Goal: Task Accomplishment & Management: Use online tool/utility

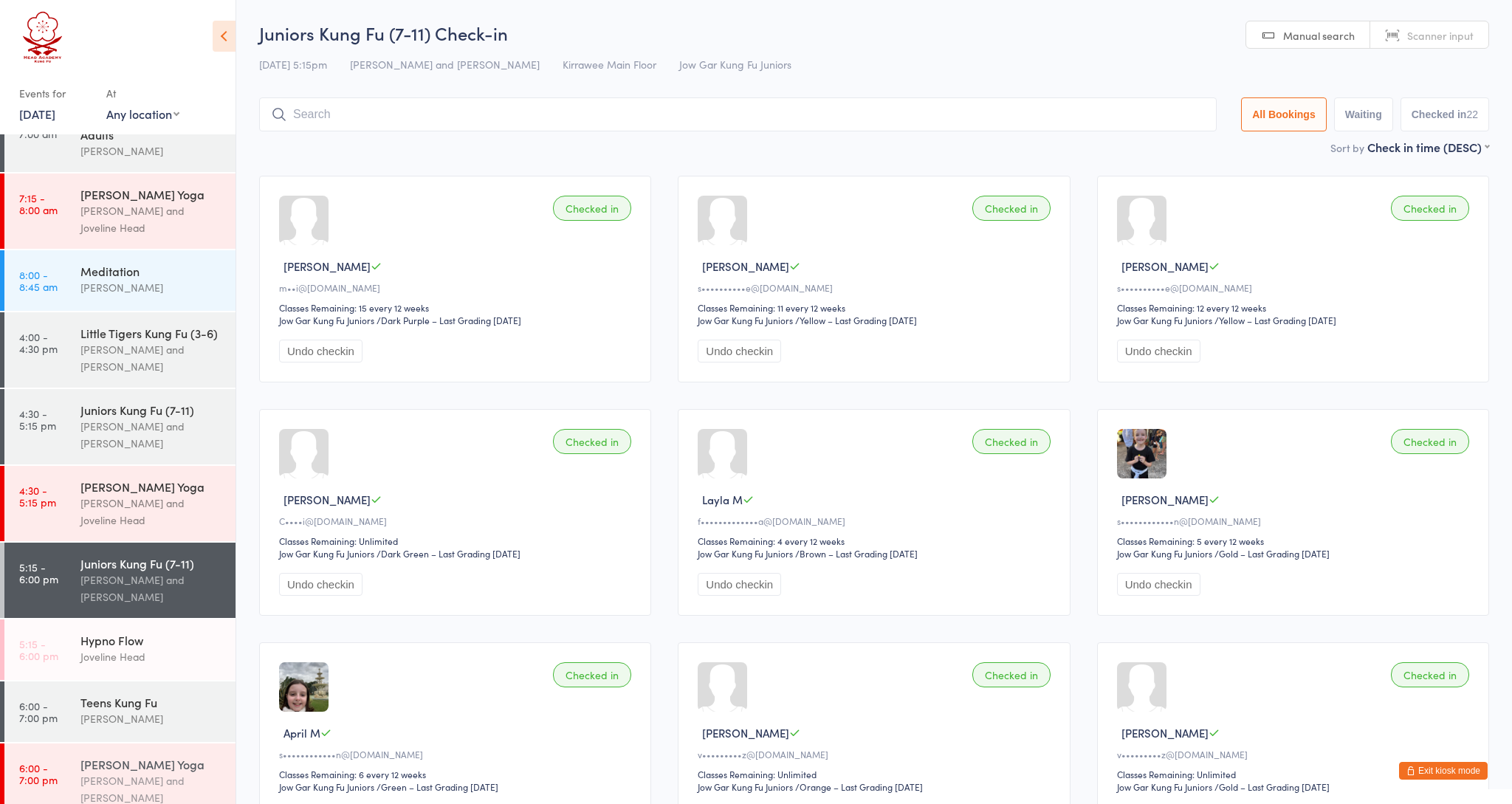
scroll to position [218, 0]
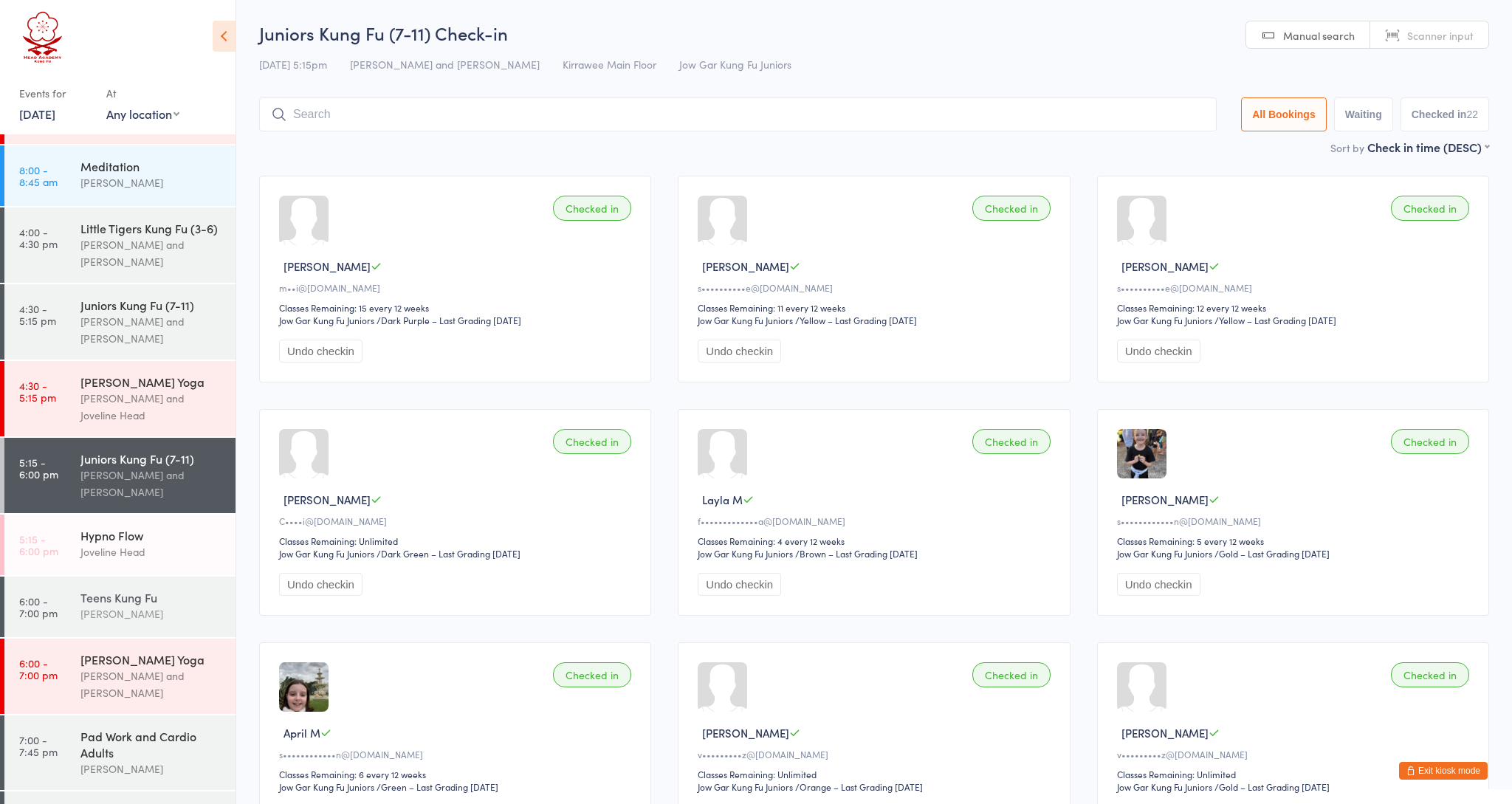
click at [131, 632] on div "Teens Kung [PERSON_NAME]" at bounding box center [158, 605] width 155 height 58
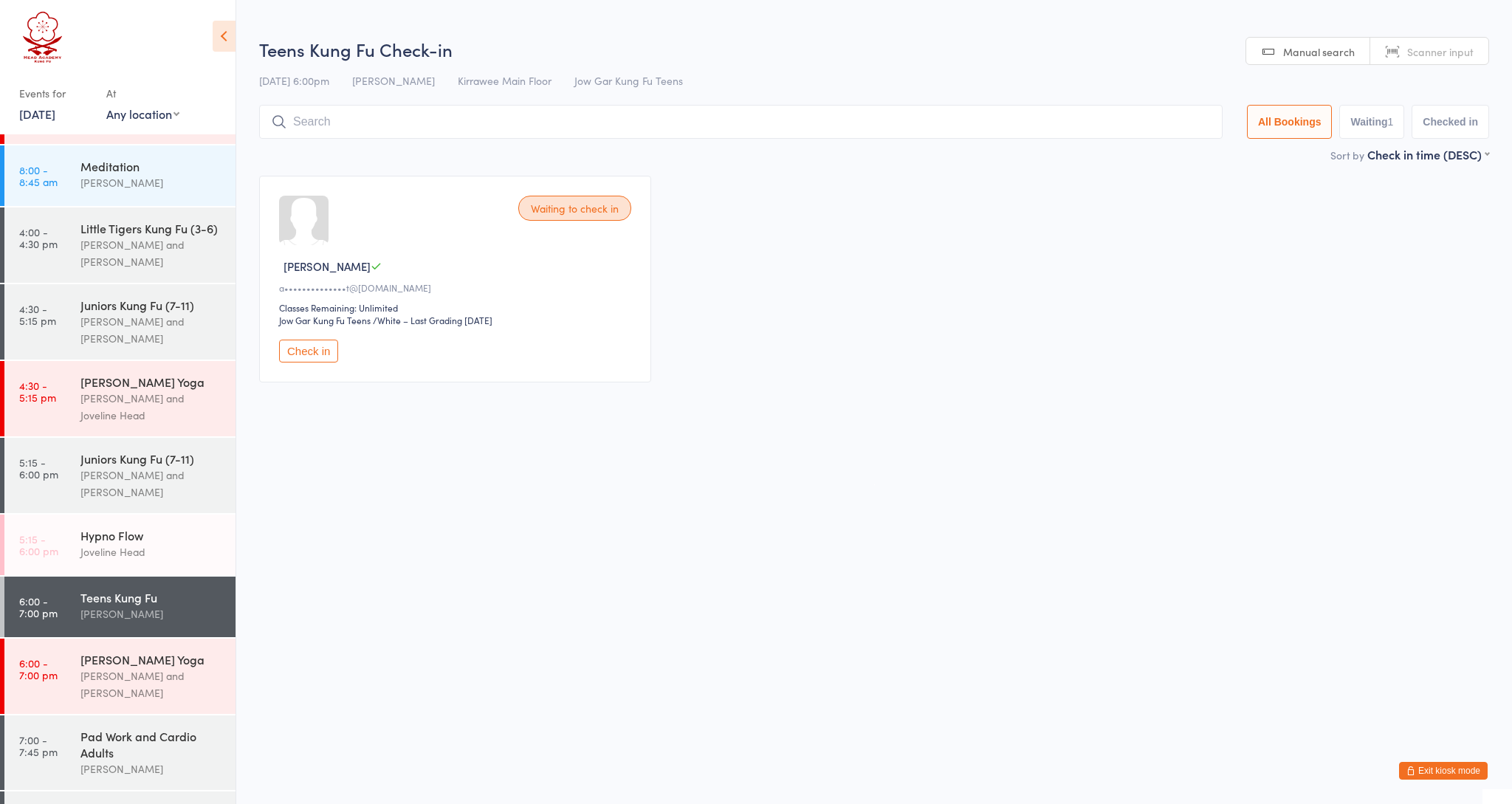
click at [314, 362] on button "Check in" at bounding box center [308, 351] width 59 height 23
click at [304, 136] on input "search" at bounding box center [741, 121] width 964 height 34
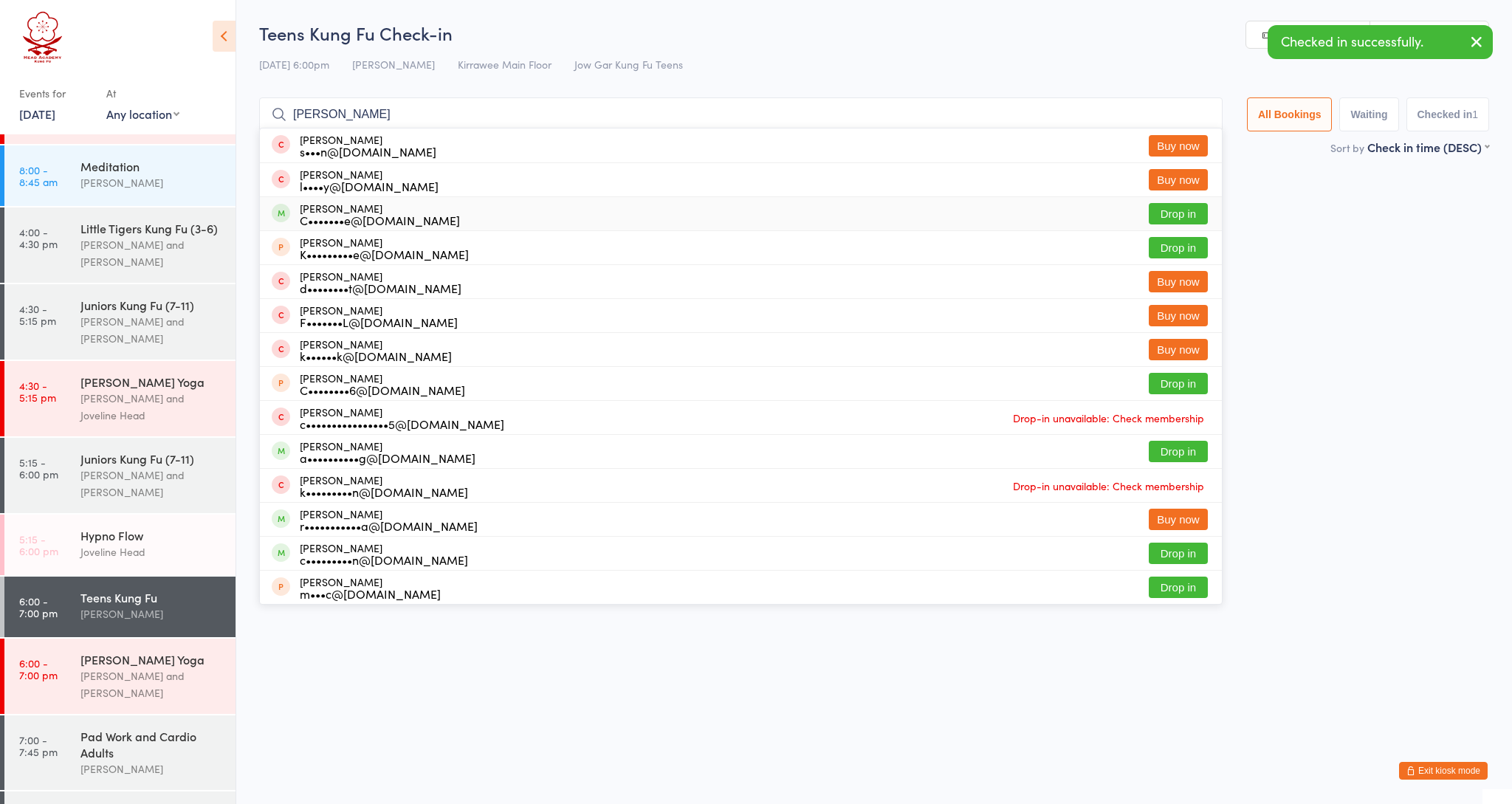
type input "[PERSON_NAME]"
click at [336, 226] on div "C•••••••e@[DOMAIN_NAME]" at bounding box center [379, 220] width 160 height 11
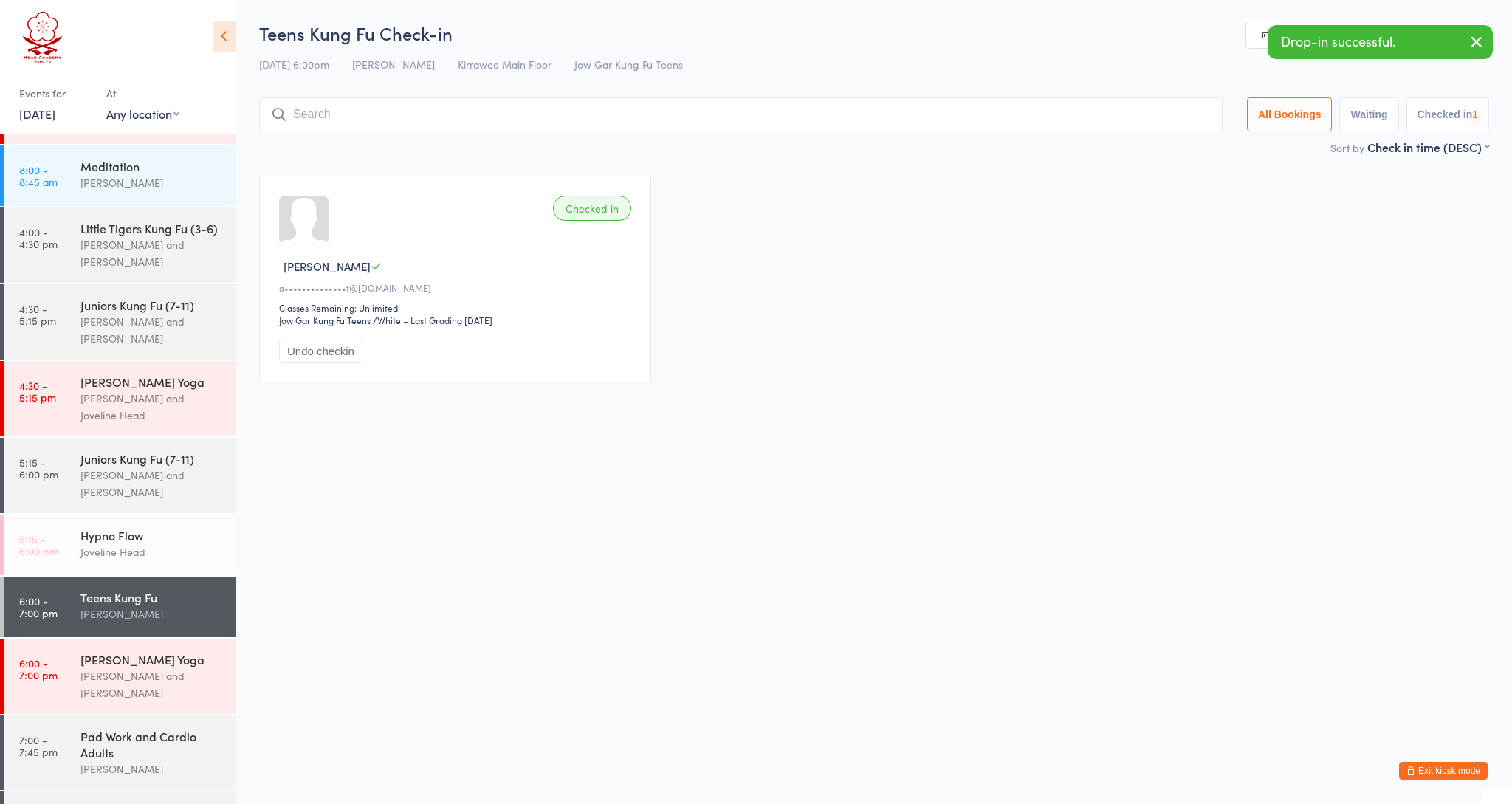
type input "v"
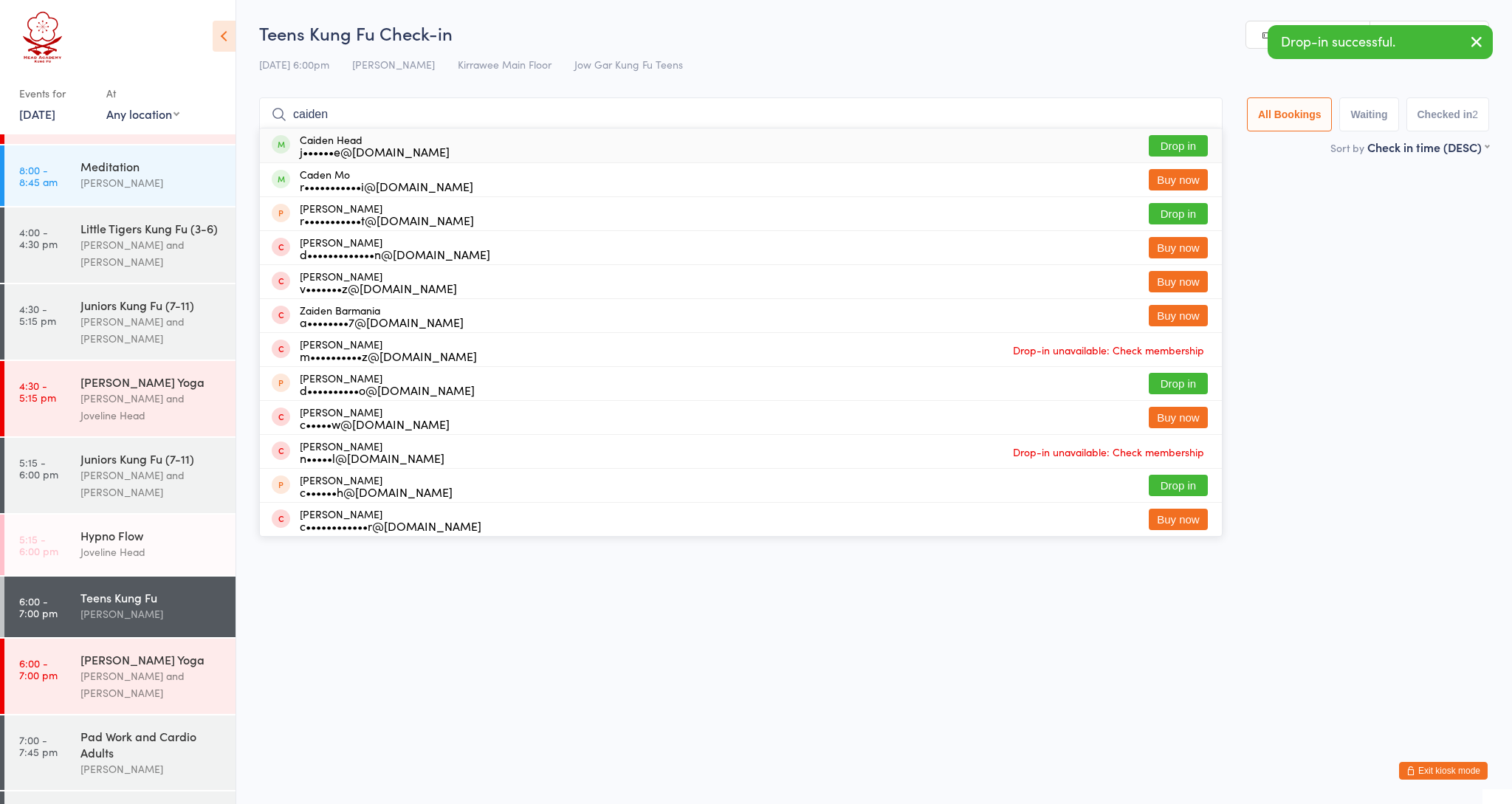
type input "caiden"
click at [342, 142] on div "Caiden Head j••••••e@[DOMAIN_NAME]" at bounding box center [374, 145] width 150 height 24
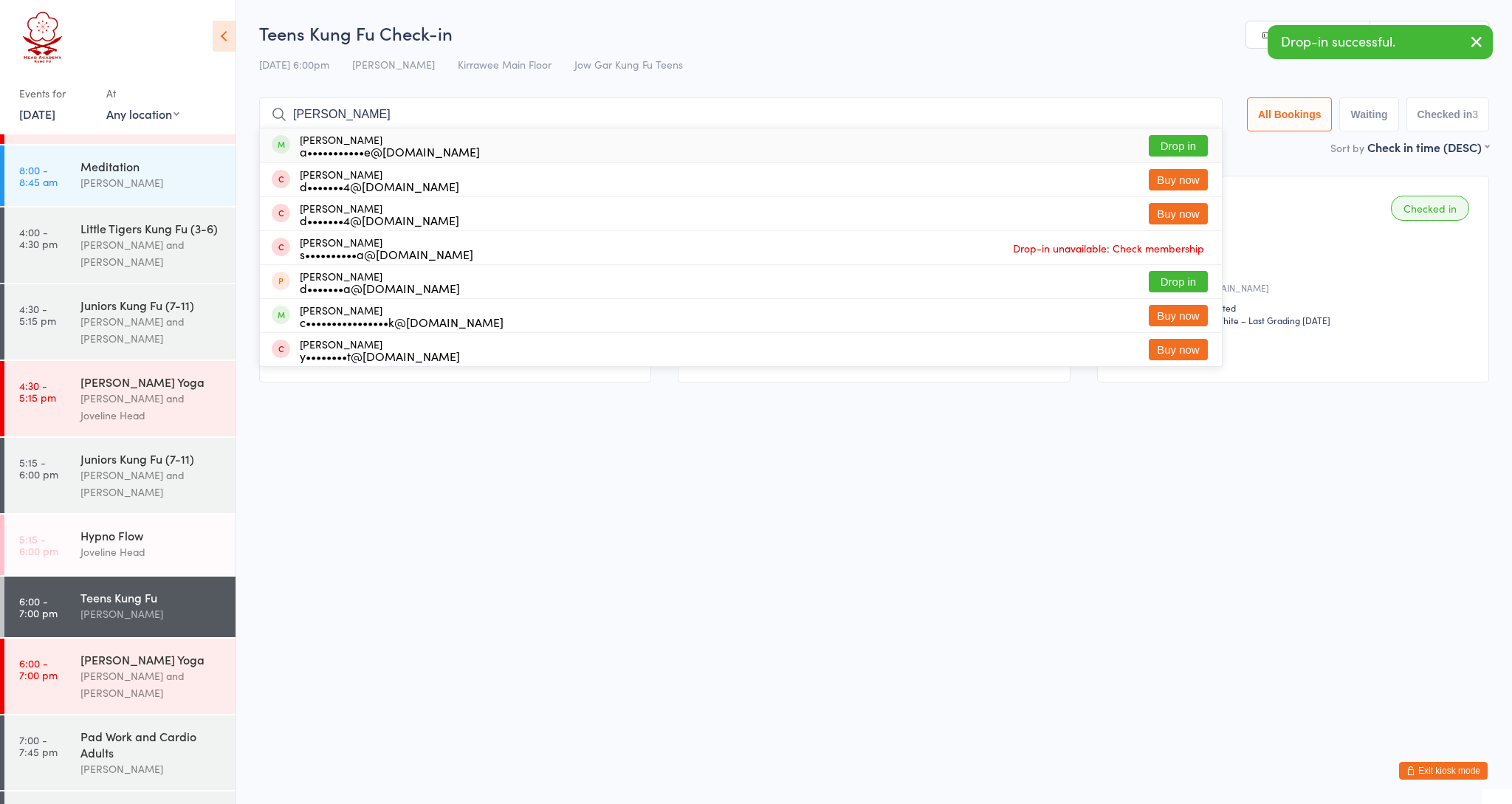
type input "[PERSON_NAME]"
click at [339, 145] on div "a•••••••••••e@[DOMAIN_NAME]" at bounding box center [390, 151] width 180 height 11
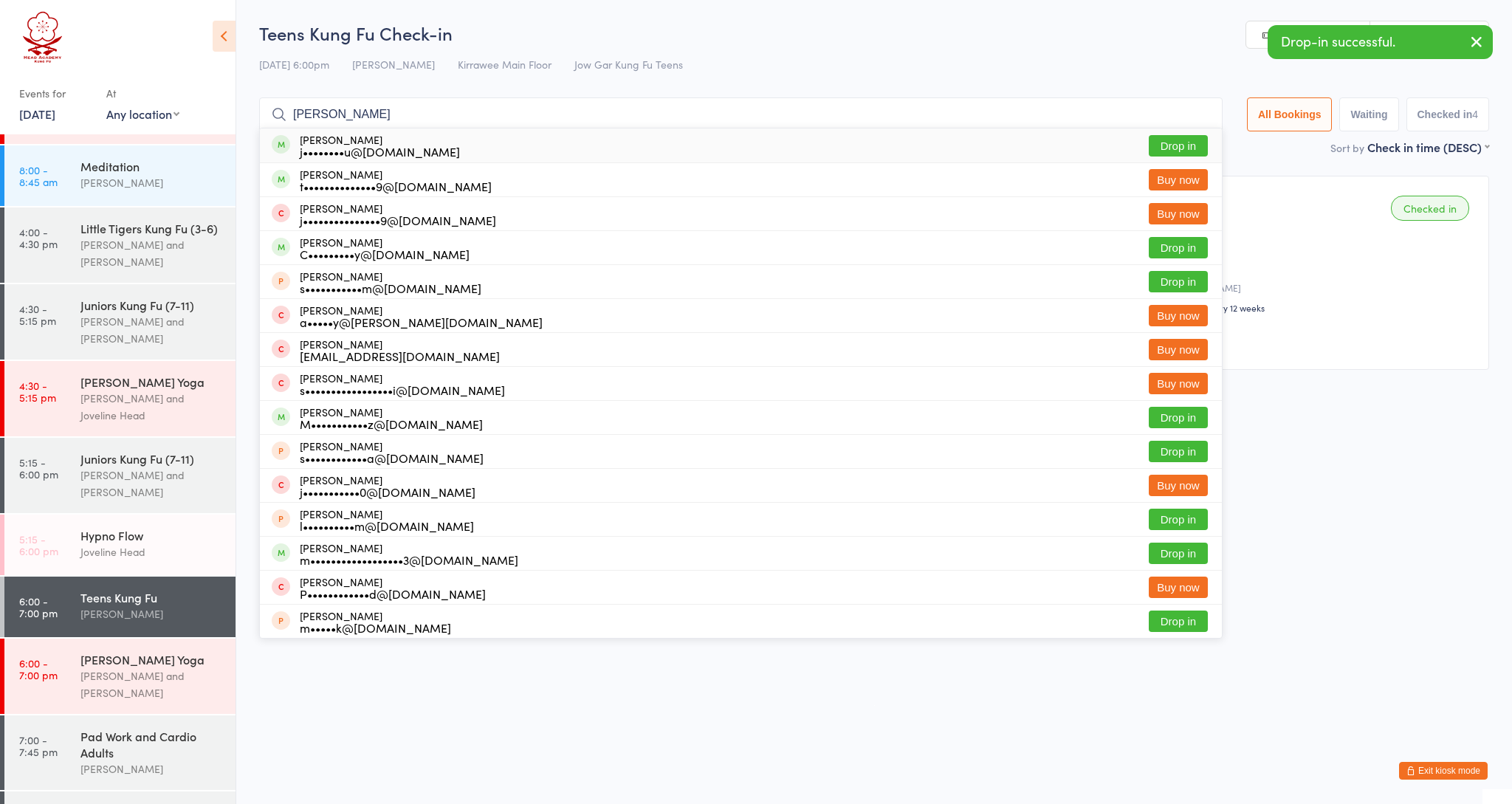
type input "[PERSON_NAME]"
click at [349, 149] on div "j••••••••u@[DOMAIN_NAME]" at bounding box center [379, 151] width 160 height 11
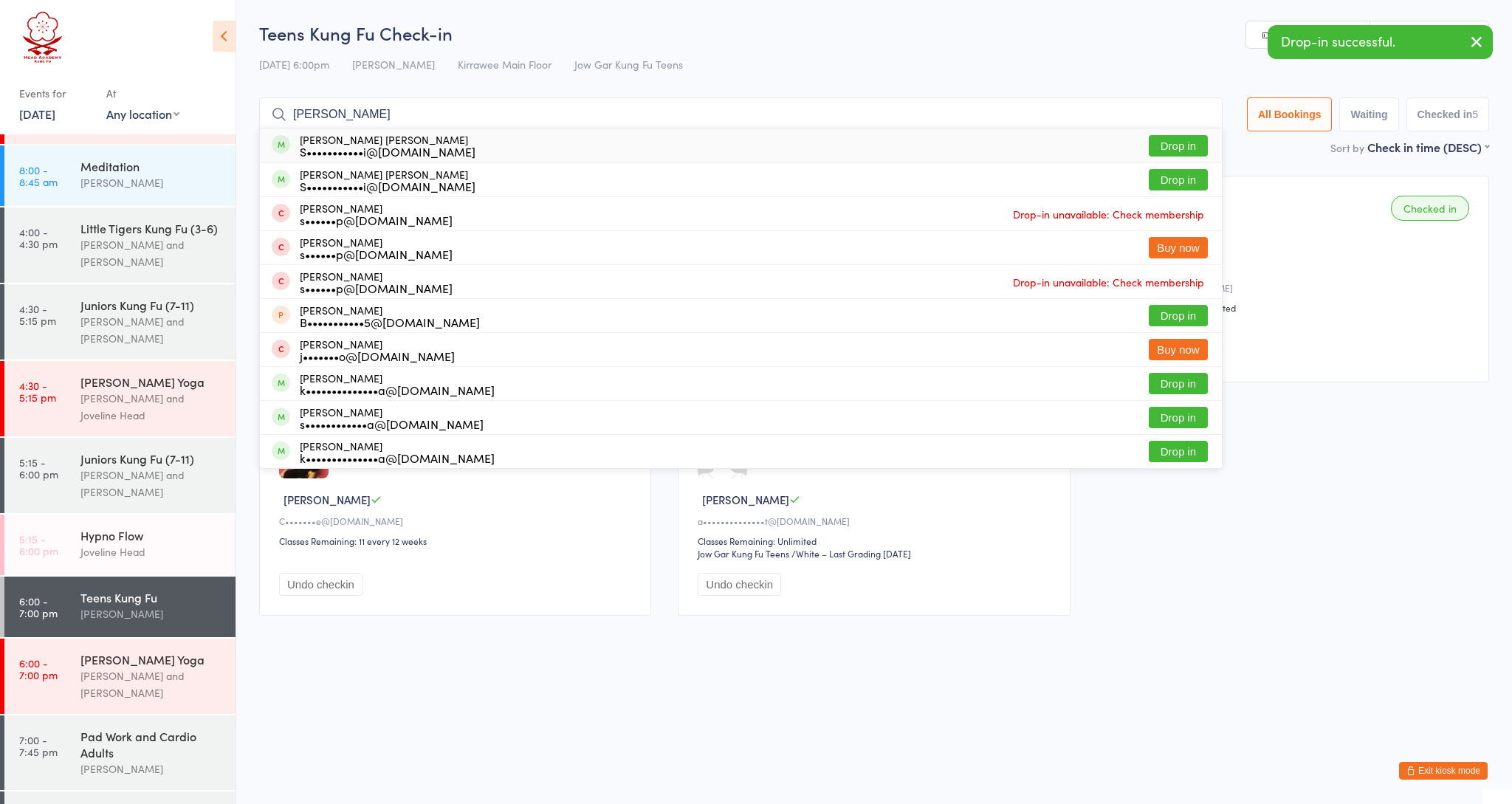
type input "abstain"
drag, startPoint x: 349, startPoint y: 149, endPoint x: 384, endPoint y: 137, distance: 37.0
click at [384, 137] on div "[PERSON_NAME] [PERSON_NAME] S•••••••••••i@[DOMAIN_NAME]" at bounding box center [387, 145] width 176 height 24
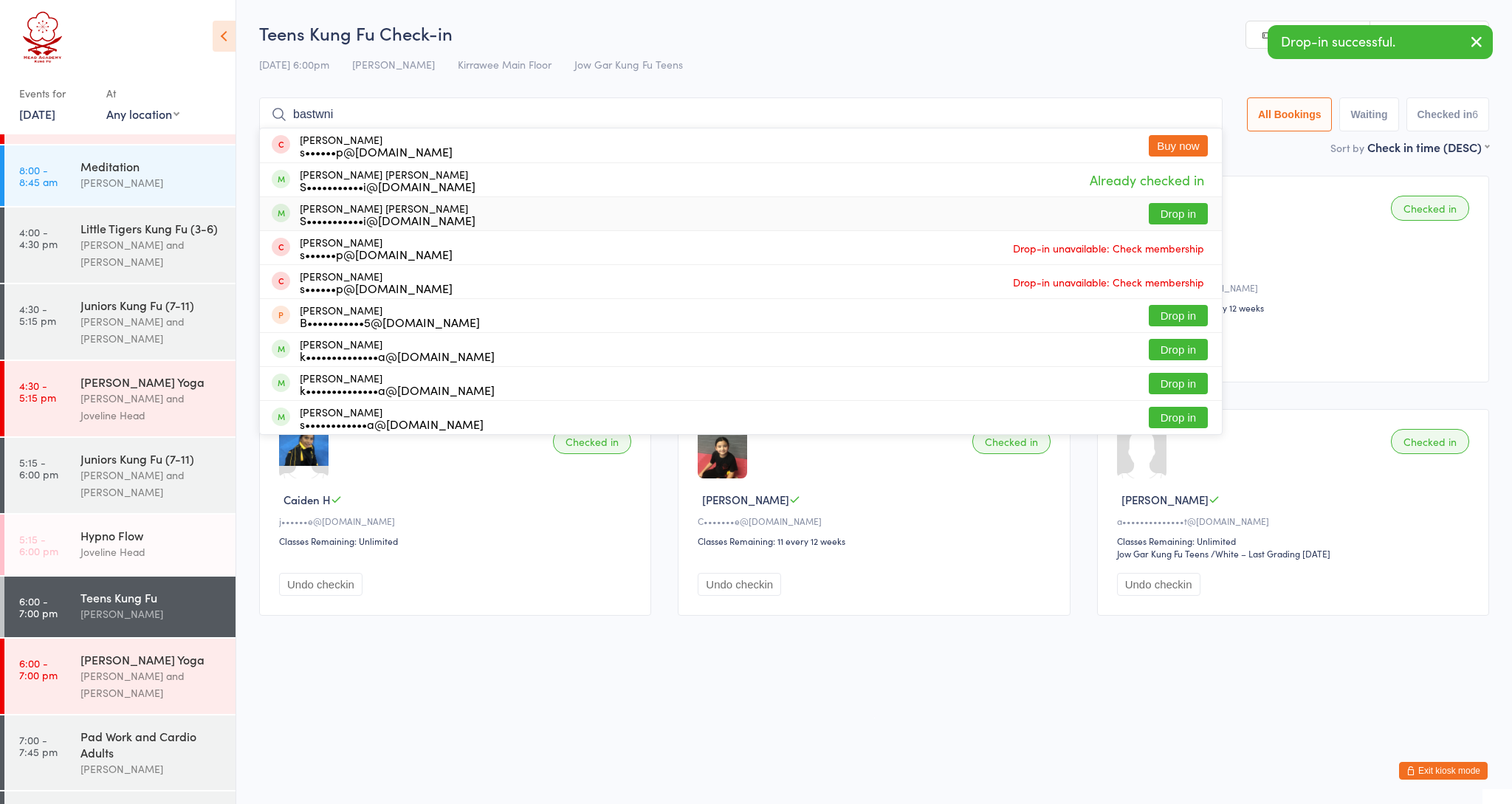
type input "bastwni"
click at [410, 217] on div "S•••••••••••i@[DOMAIN_NAME]" at bounding box center [387, 220] width 176 height 11
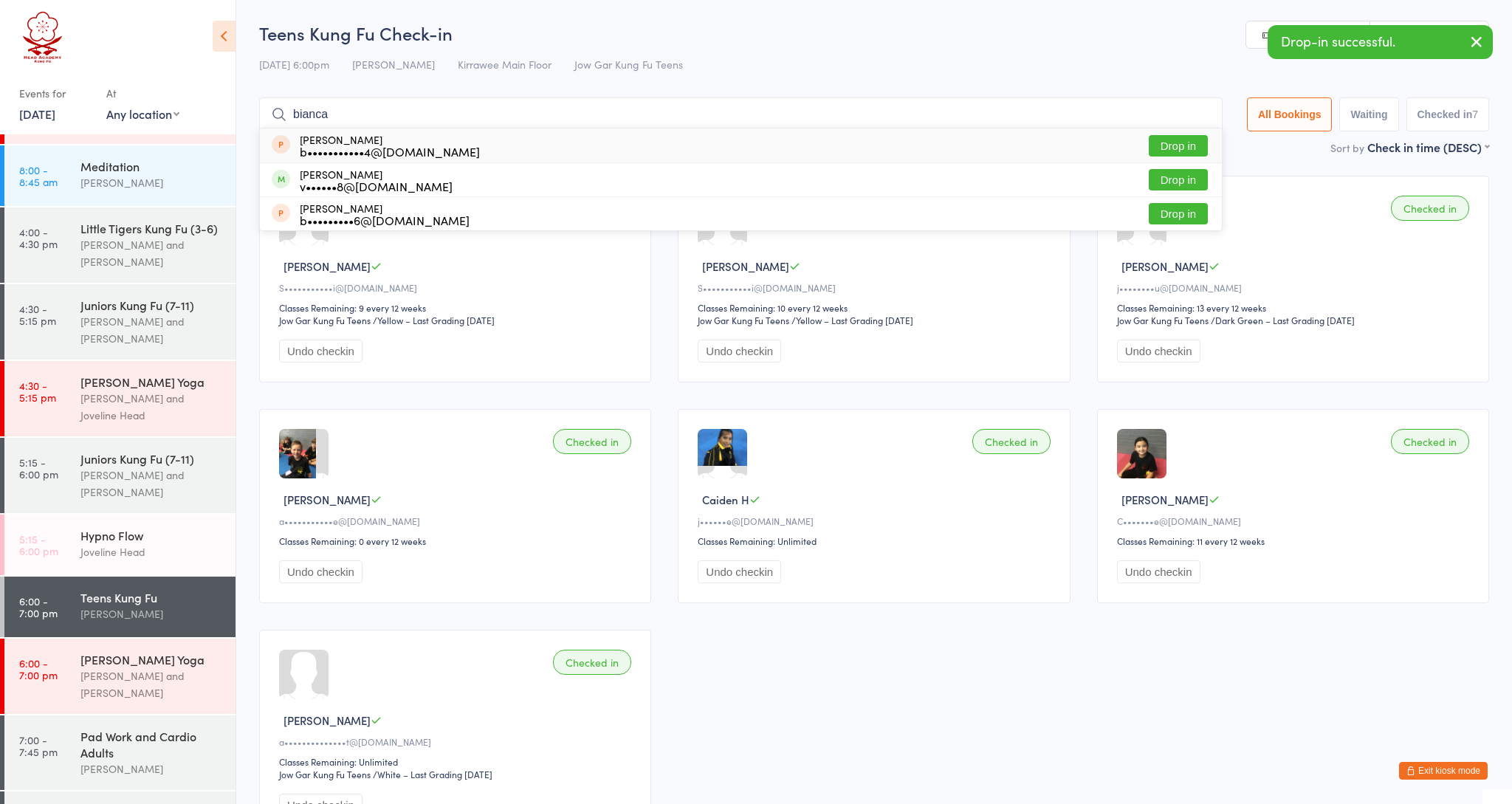
type input "[PERSON_NAME]"
drag, startPoint x: 410, startPoint y: 217, endPoint x: 358, endPoint y: 181, distance: 63.2
click at [358, 181] on div "v••••••8@[DOMAIN_NAME]" at bounding box center [376, 186] width 153 height 11
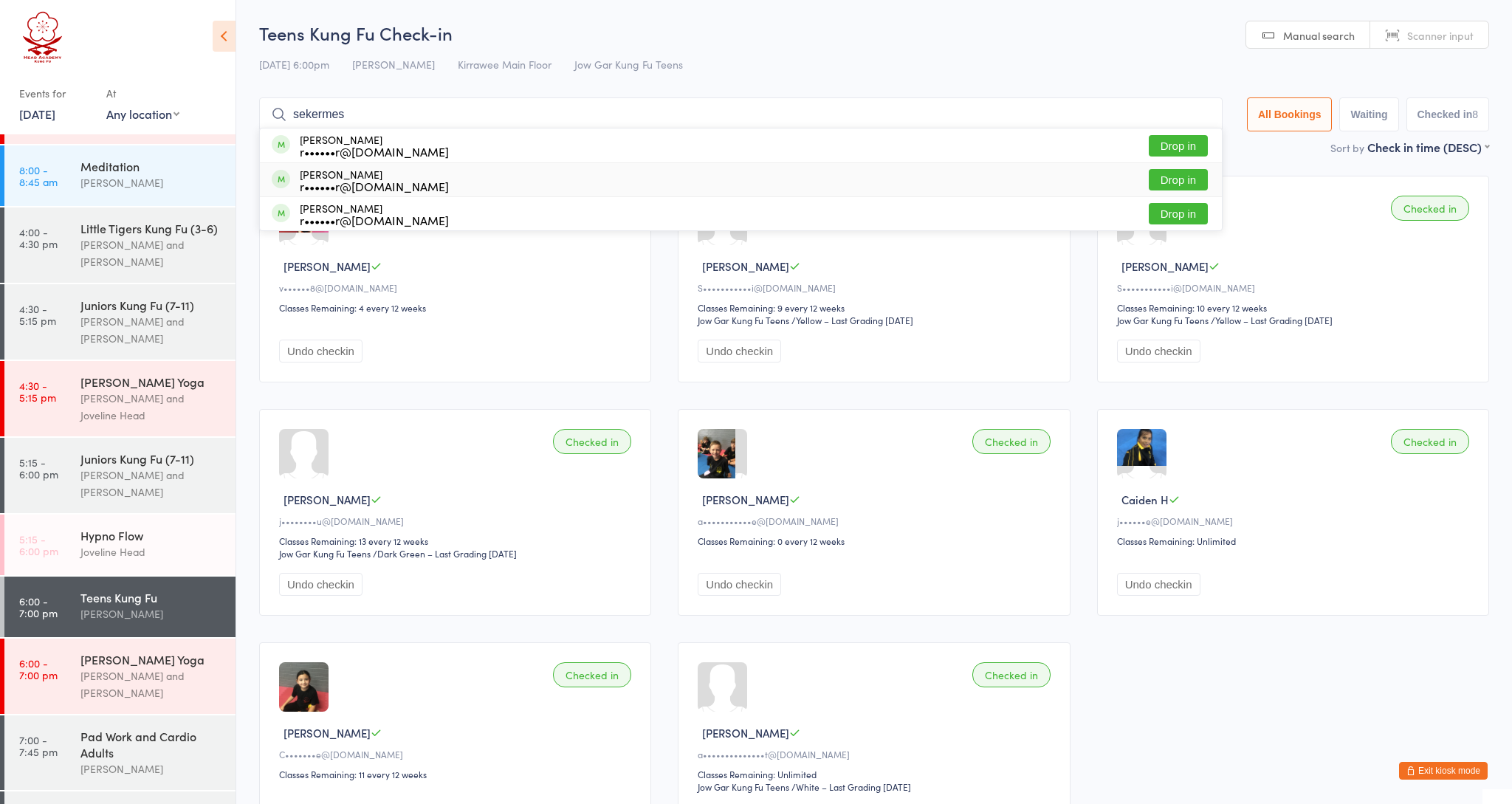
type input "sekermes"
click at [334, 182] on div "r••••••r@[DOMAIN_NAME]" at bounding box center [374, 186] width 149 height 11
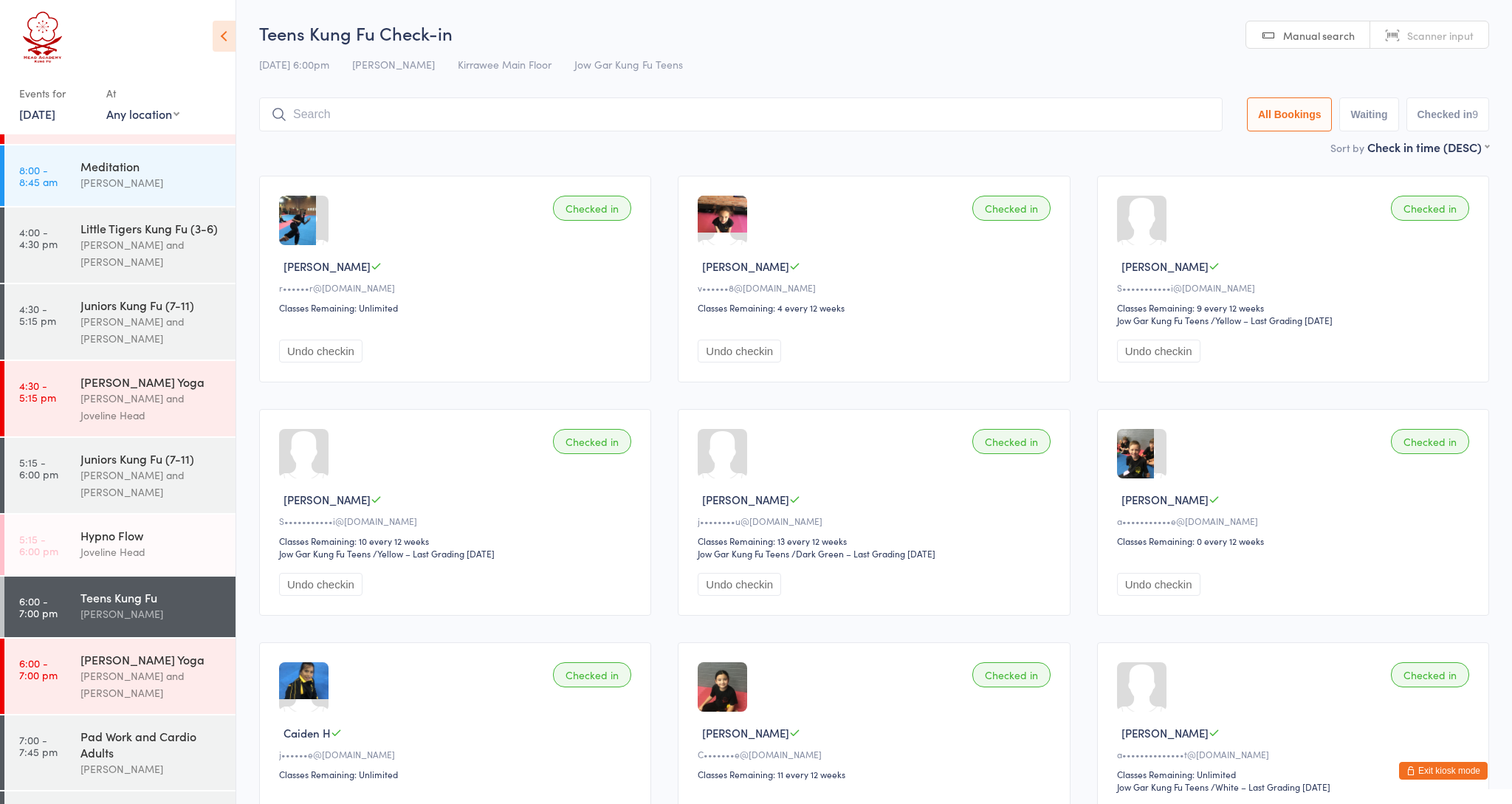
click at [537, 119] on input "search" at bounding box center [741, 114] width 964 height 34
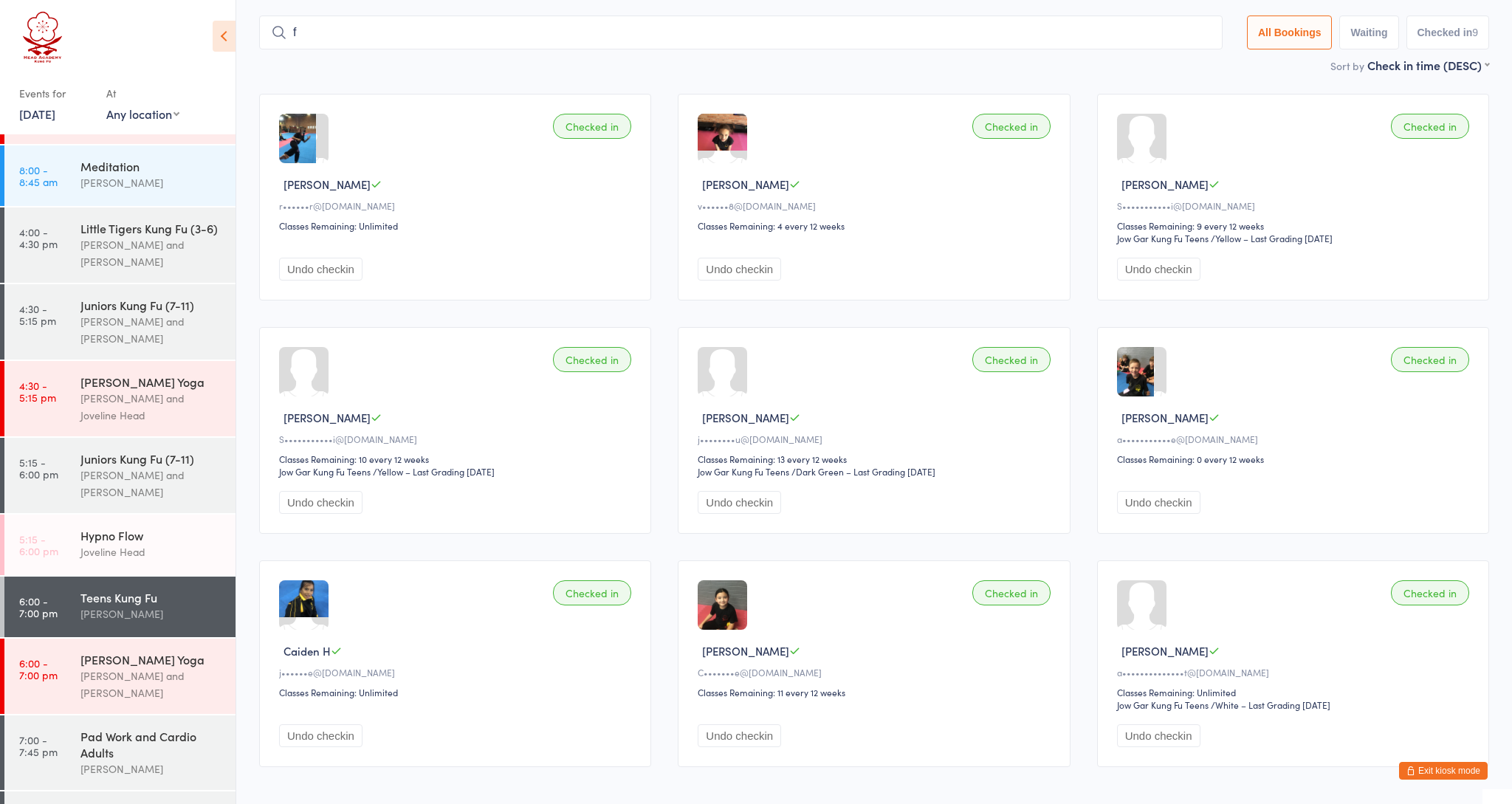
scroll to position [94, 0]
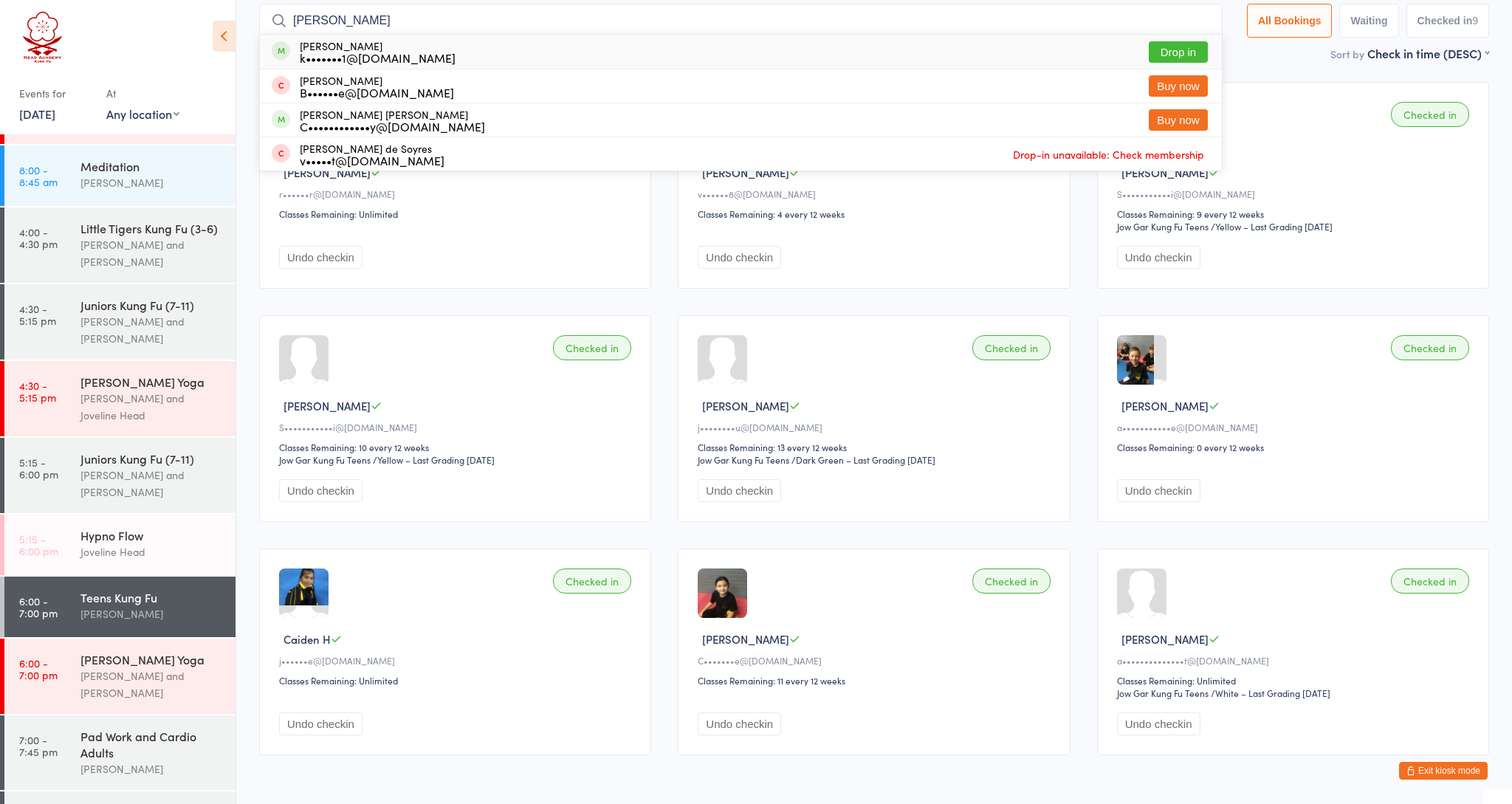
type input "[PERSON_NAME]"
drag, startPoint x: 537, startPoint y: 119, endPoint x: 404, endPoint y: 47, distance: 151.2
click at [404, 47] on div "[PERSON_NAME] k•••••••1@[DOMAIN_NAME]" at bounding box center [377, 52] width 156 height 24
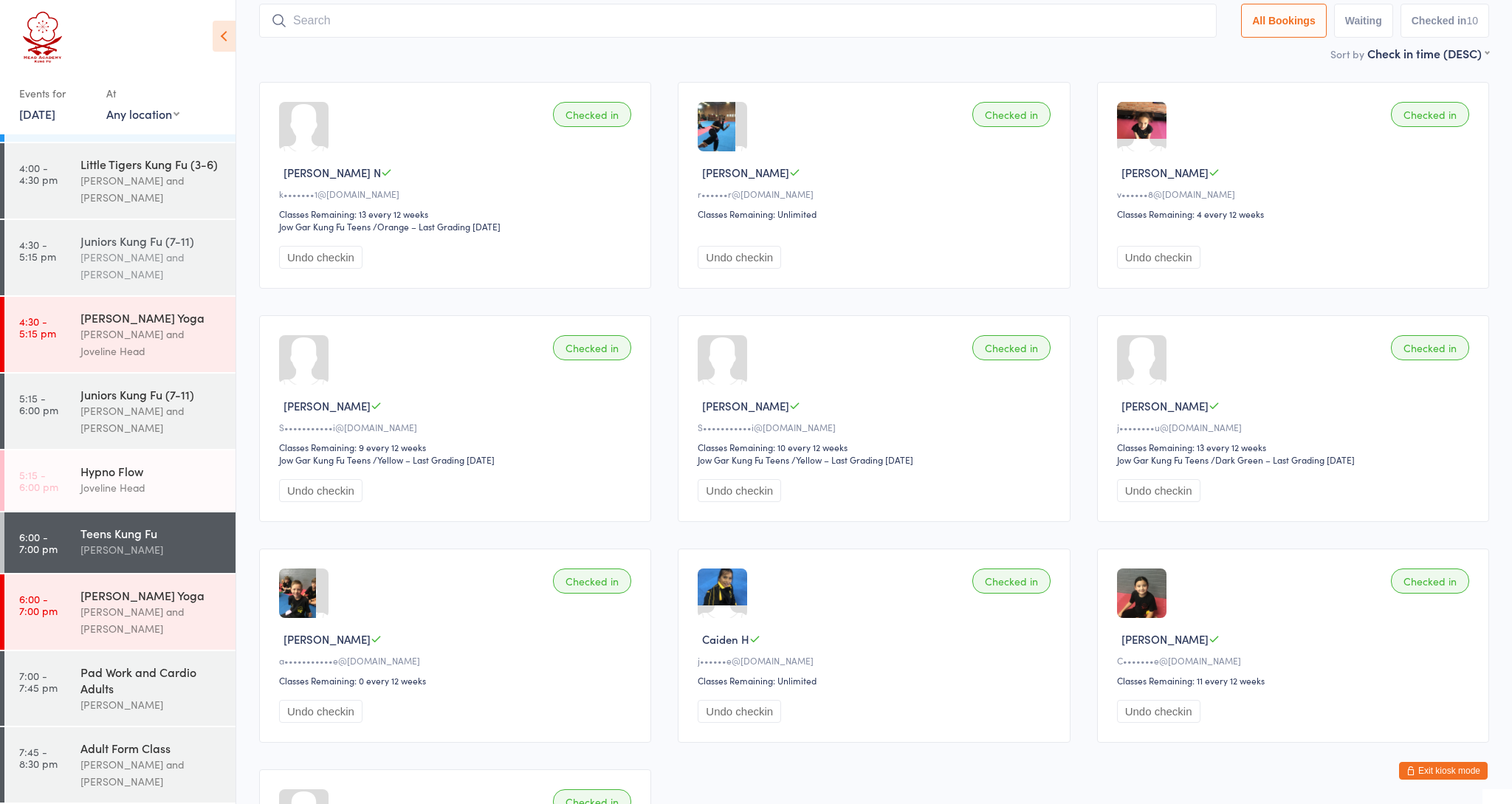
scroll to position [283, 0]
click at [126, 696] on div "Pad Work and Cardio Adults" at bounding box center [152, 680] width 143 height 33
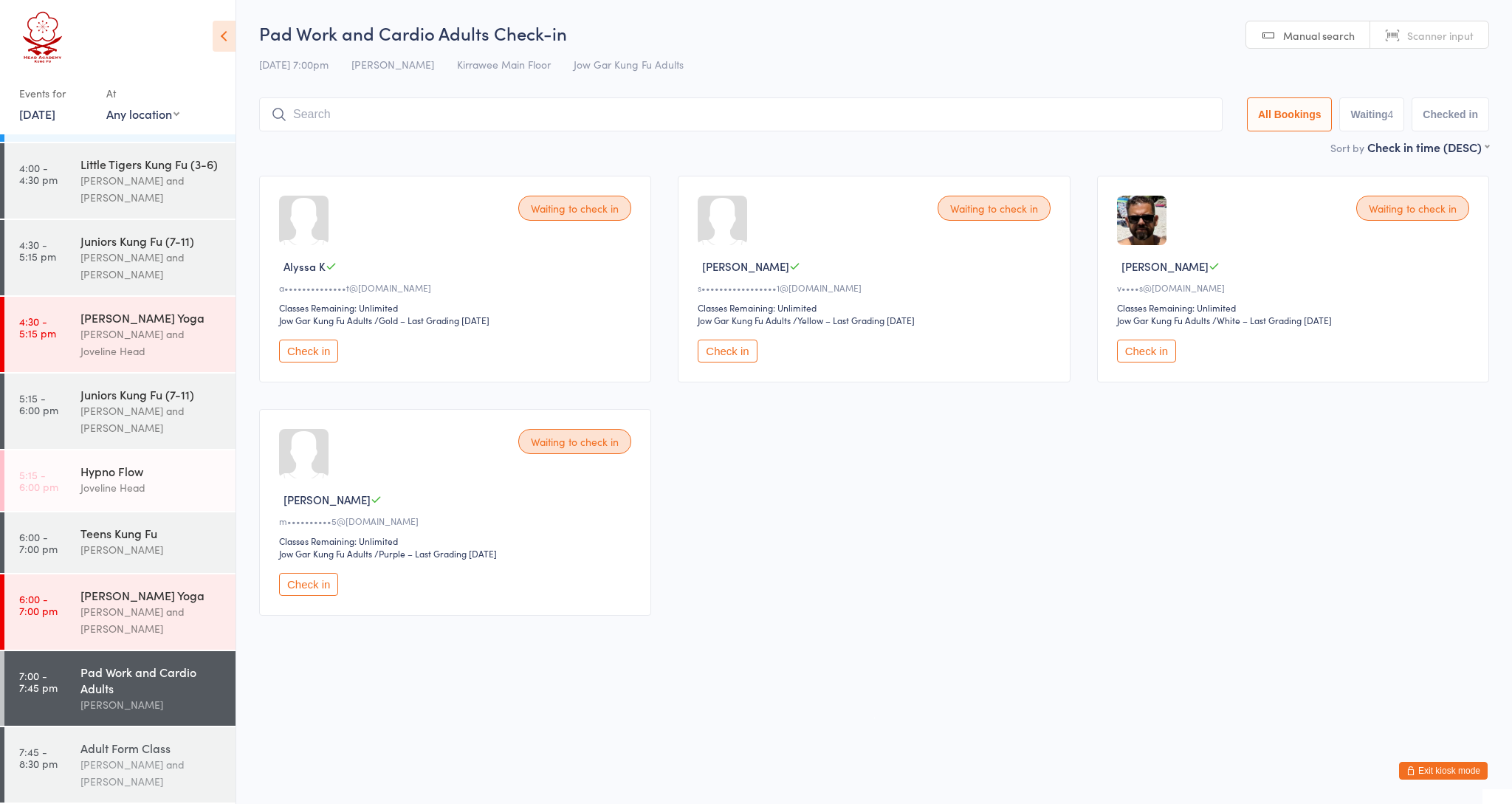
click at [148, 770] on div "[PERSON_NAME] and [PERSON_NAME]" at bounding box center [152, 773] width 143 height 34
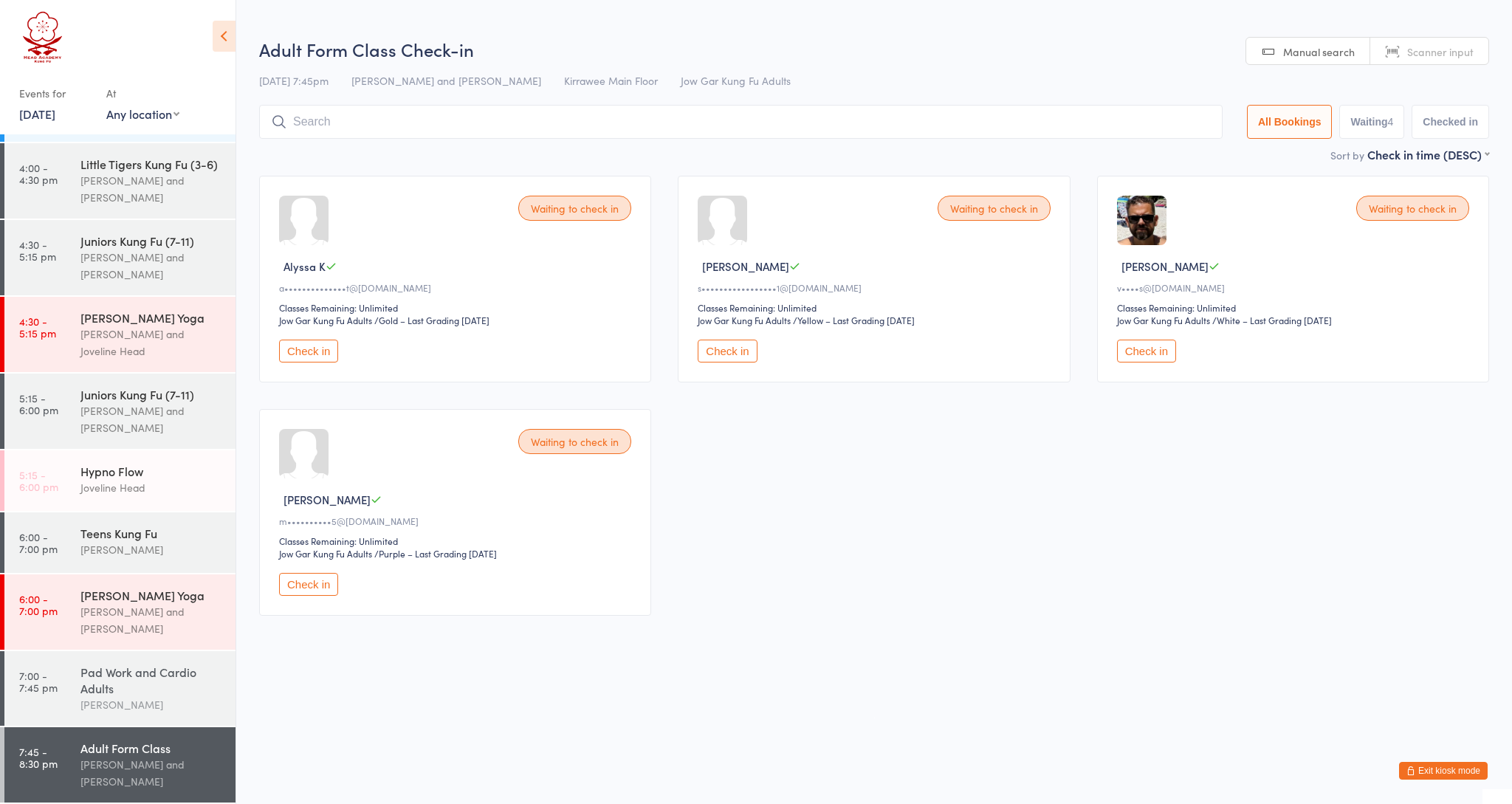
click at [137, 701] on div "[PERSON_NAME]" at bounding box center [152, 705] width 143 height 17
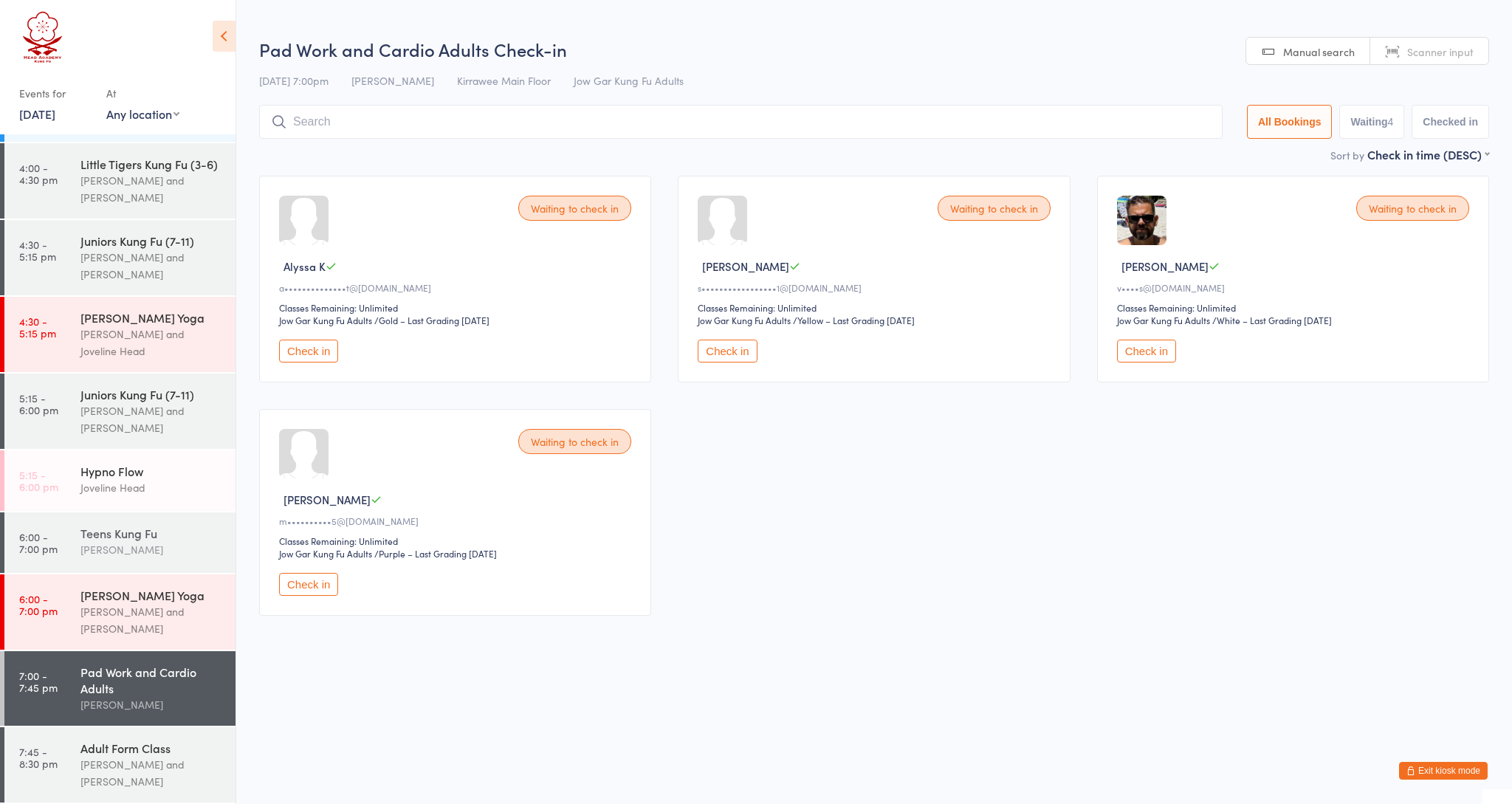
scroll to position [281, 0]
click at [115, 540] on div "Teens Kung Fu" at bounding box center [152, 536] width 143 height 16
